Goal: Check status: Check status

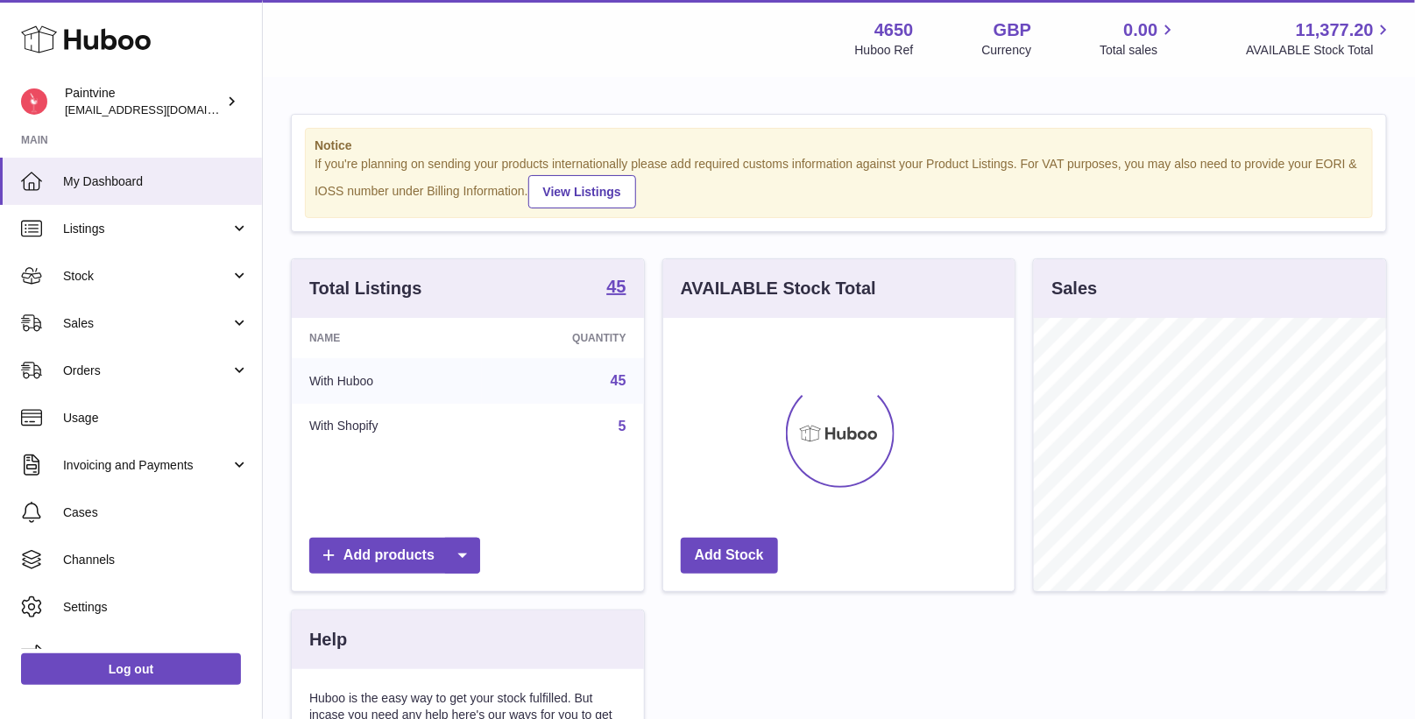
scroll to position [272, 352]
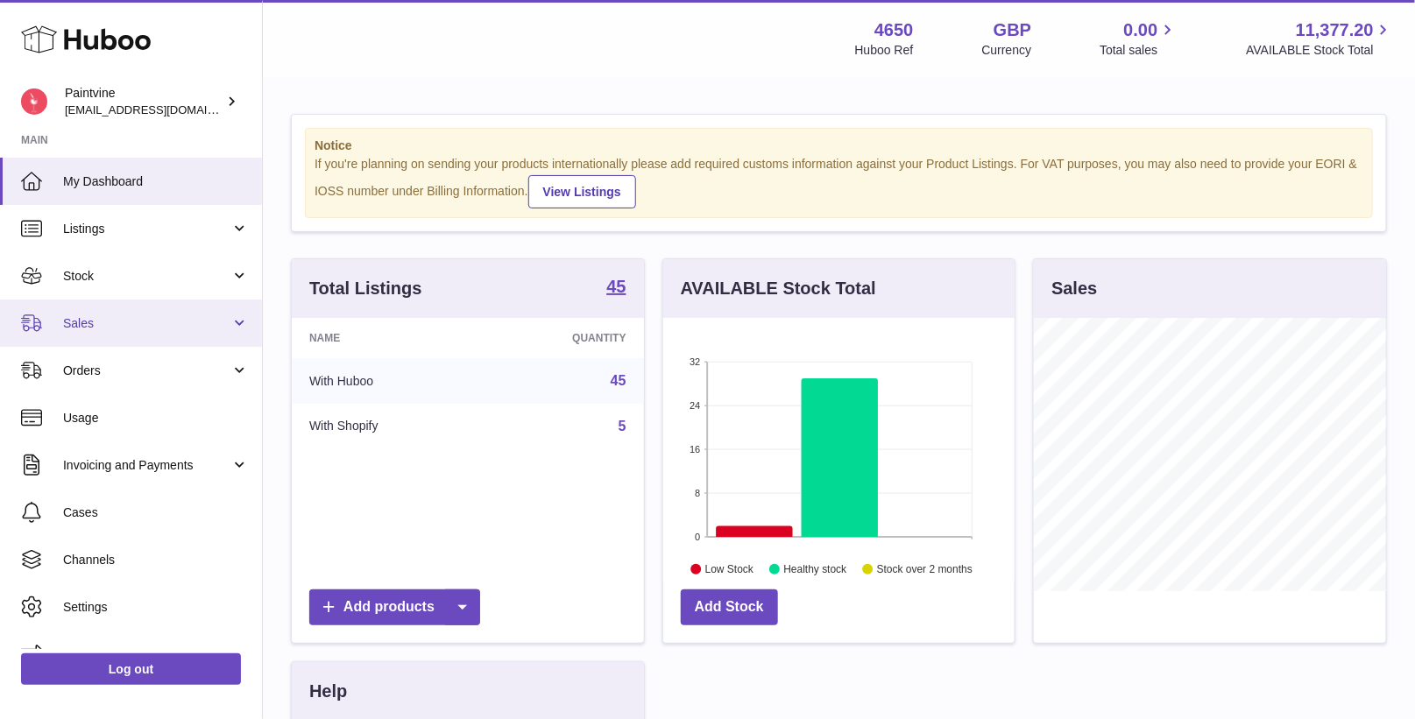
click at [168, 322] on span "Sales" at bounding box center [146, 323] width 167 height 17
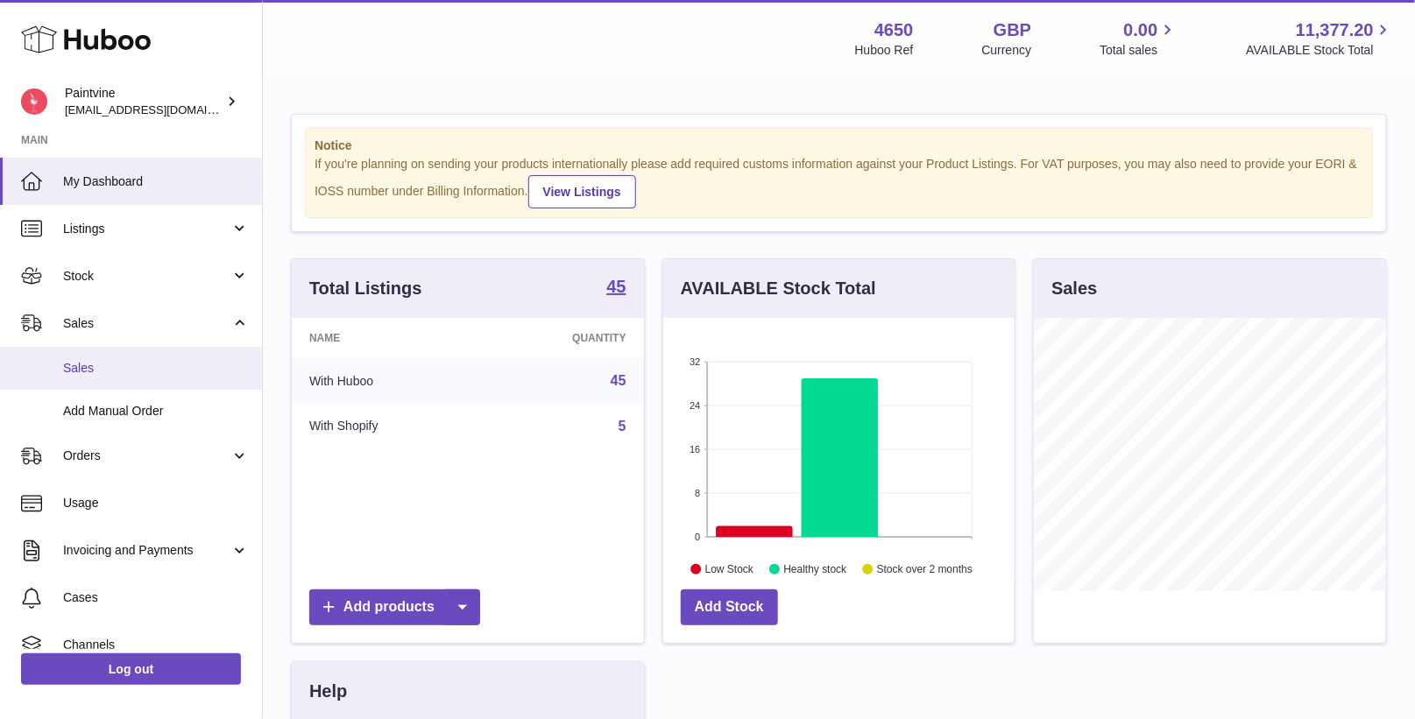
click at [158, 374] on span "Sales" at bounding box center [156, 368] width 186 height 17
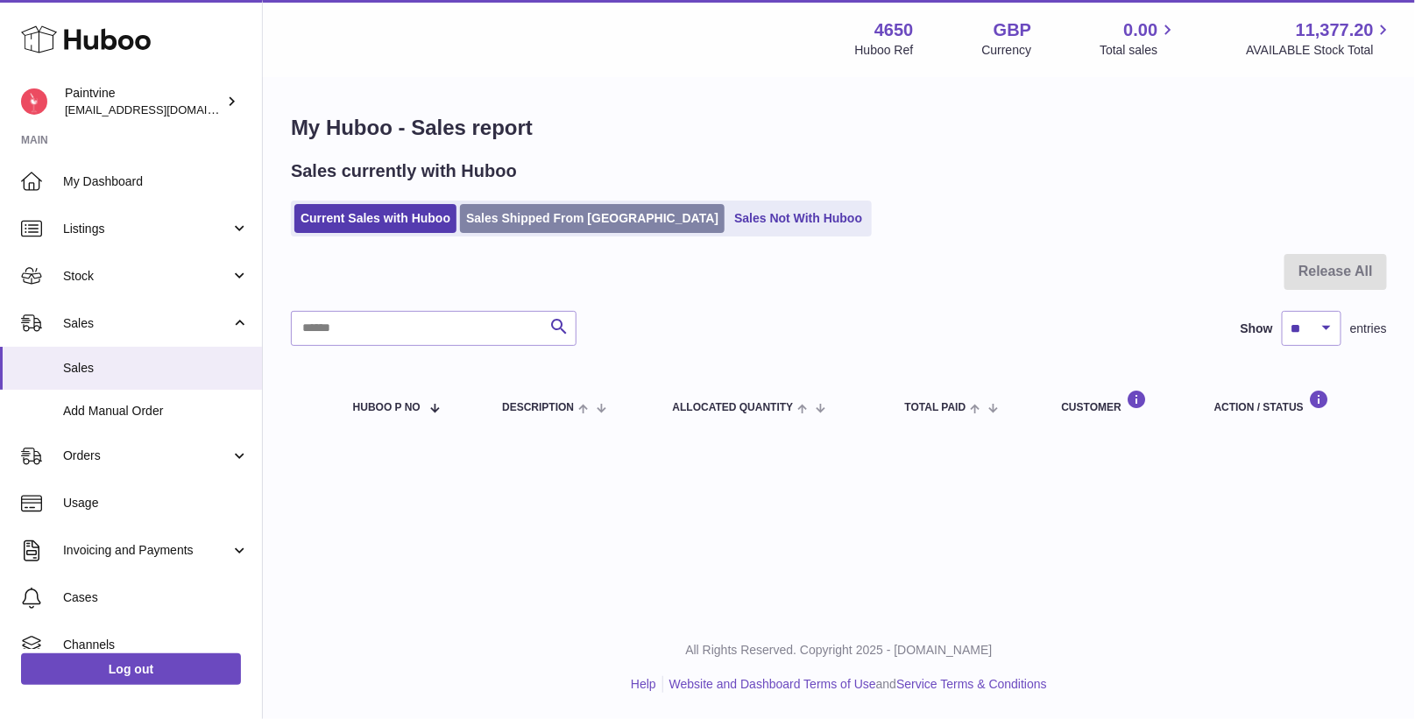
click at [498, 221] on link "Sales Shipped From Huboo" at bounding box center [592, 218] width 265 height 29
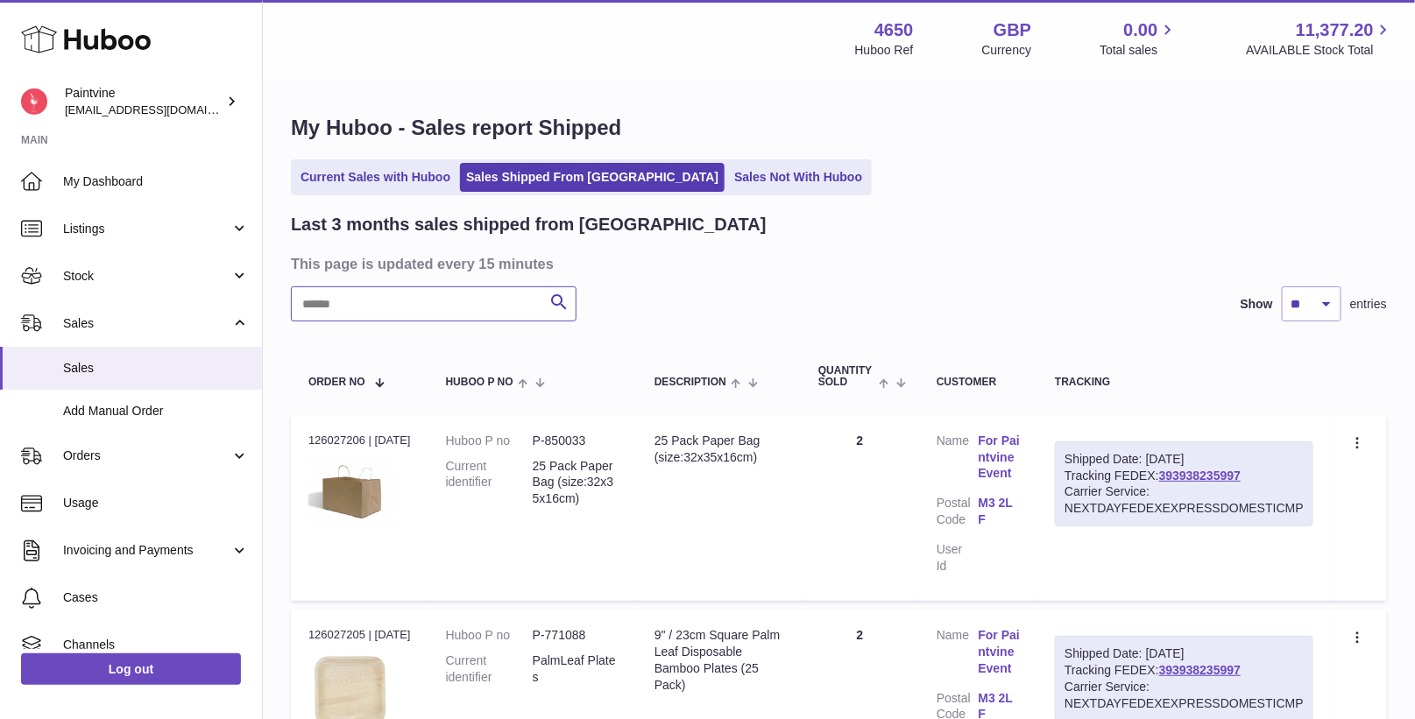
click at [409, 300] on input "text" at bounding box center [434, 303] width 286 height 35
type input "******"
click at [1220, 476] on link "393938235997" at bounding box center [1199, 476] width 81 height 14
